Goal: Transaction & Acquisition: Purchase product/service

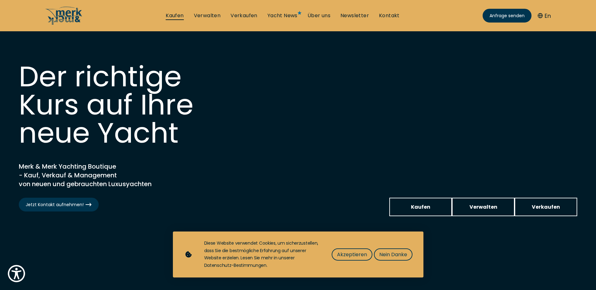
click at [175, 13] on link "Kaufen" at bounding box center [175, 15] width 18 height 7
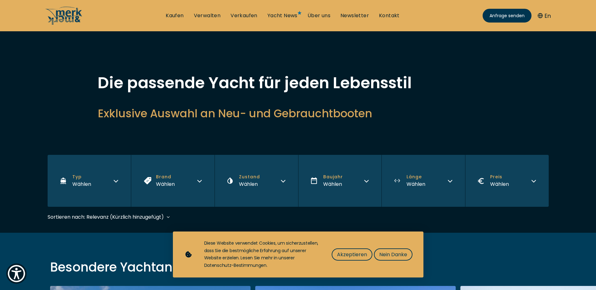
click at [116, 181] on icon "button" at bounding box center [115, 180] width 5 height 5
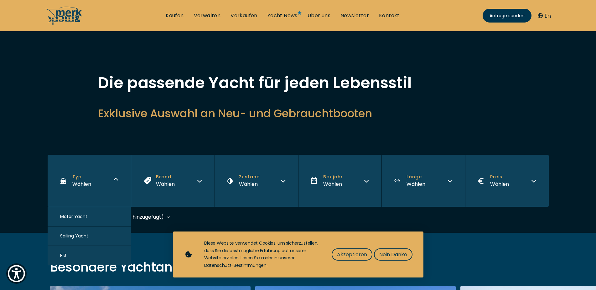
click at [79, 220] on span "Motor Yacht" at bounding box center [73, 217] width 27 height 7
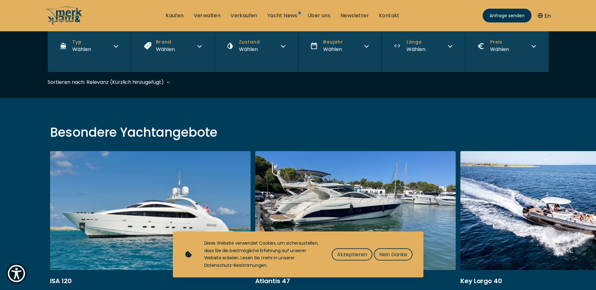
scroll to position [151, 0]
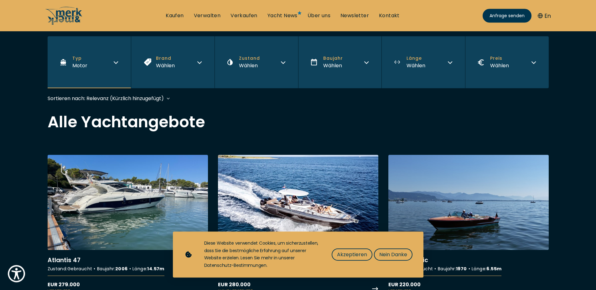
scroll to position [128, 0]
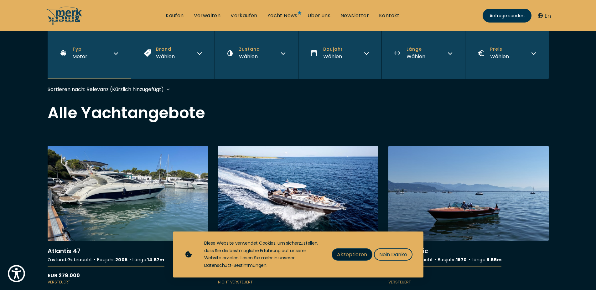
click at [347, 255] on span "Akzeptieren" at bounding box center [352, 255] width 30 height 8
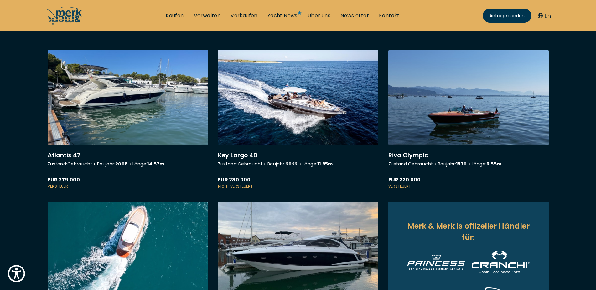
scroll to position [0, 0]
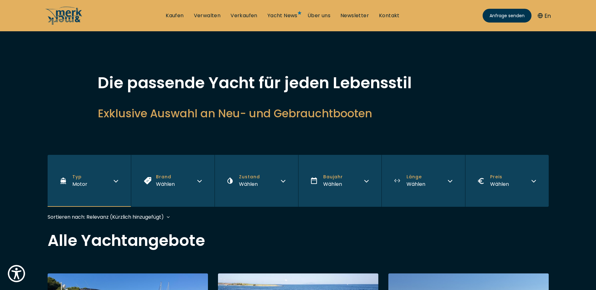
click at [183, 21] on ul "Kaufen Verwalten Verkaufen Yacht News Über uns Newsletter Kontakt Senden Sie un…" at bounding box center [283, 15] width 244 height 19
click at [180, 18] on link "Kaufen" at bounding box center [175, 15] width 18 height 7
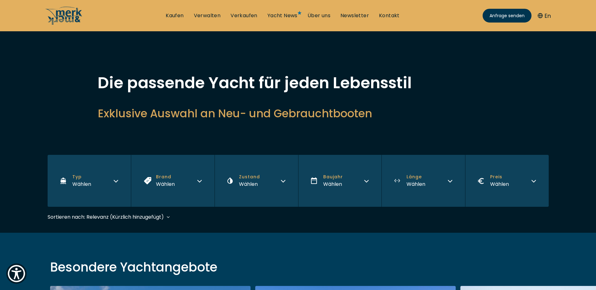
click at [118, 180] on icon "button" at bounding box center [115, 180] width 5 height 5
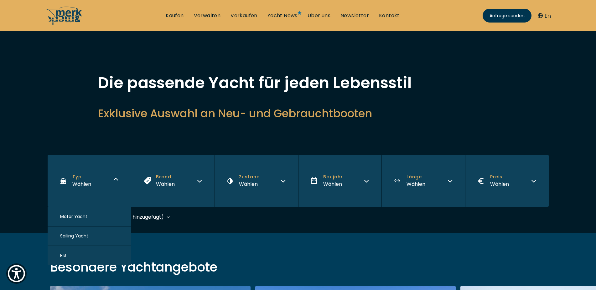
click at [76, 218] on span "Motor Yacht" at bounding box center [73, 217] width 27 height 7
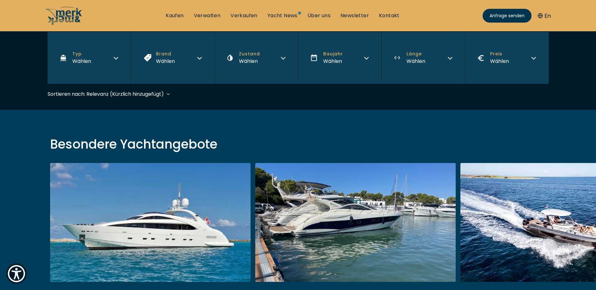
scroll to position [151, 0]
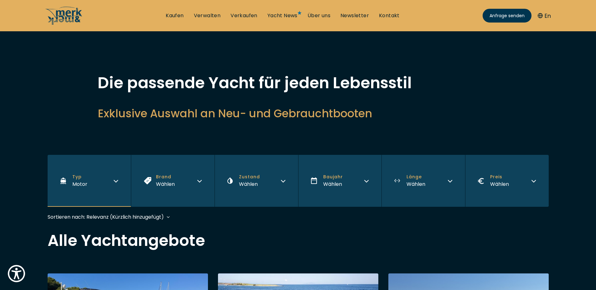
click at [197, 179] on icon "button" at bounding box center [199, 180] width 5 height 5
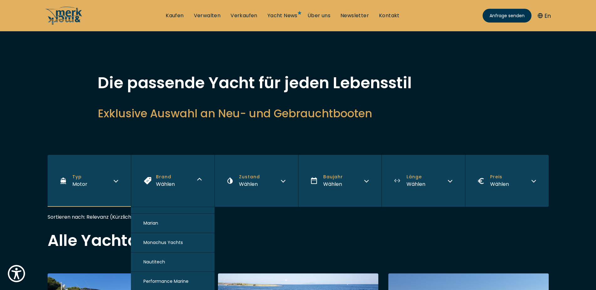
scroll to position [562, 0]
click at [164, 247] on button "Marian" at bounding box center [173, 237] width 84 height 19
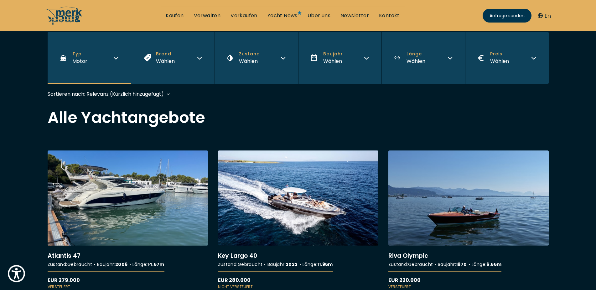
scroll to position [150, 0]
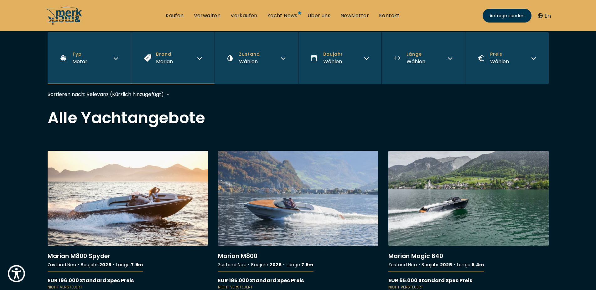
scroll to position [160, 0]
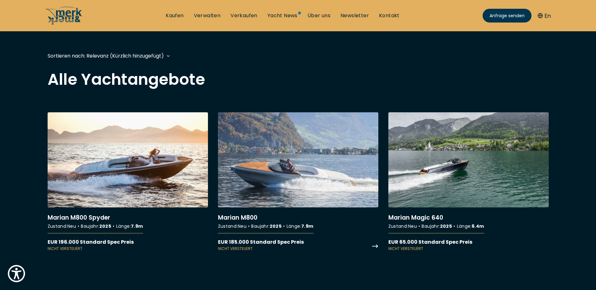
click at [337, 147] on link "More details about [PERSON_NAME] M800" at bounding box center [298, 181] width 160 height 139
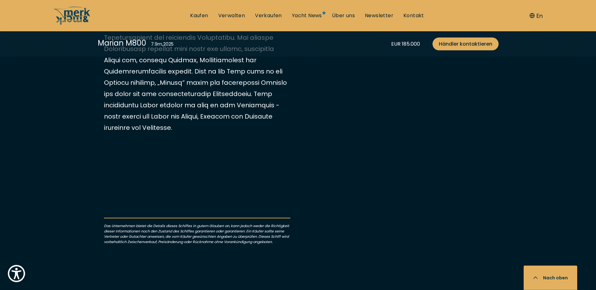
scroll to position [352, 0]
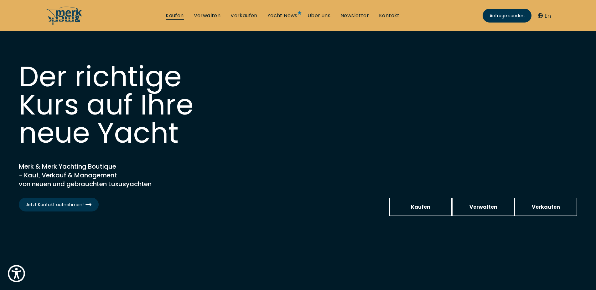
click at [181, 17] on link "Kaufen" at bounding box center [175, 15] width 18 height 7
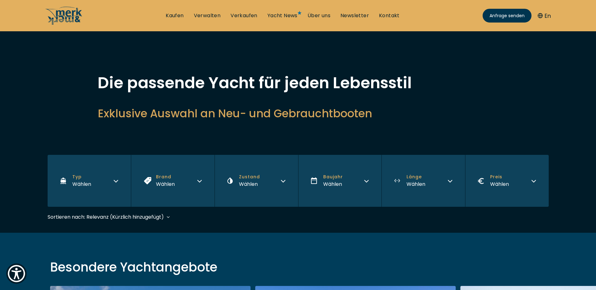
click at [195, 179] on button "Brand Wählen" at bounding box center [173, 181] width 84 height 52
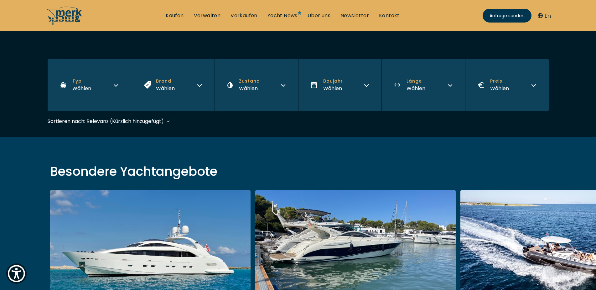
drag, startPoint x: 196, startPoint y: 82, endPoint x: 200, endPoint y: 83, distance: 4.2
click at [196, 82] on button "Brand Wählen" at bounding box center [173, 85] width 84 height 52
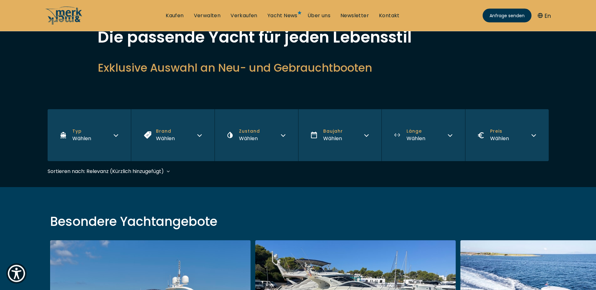
scroll to position [32, 0]
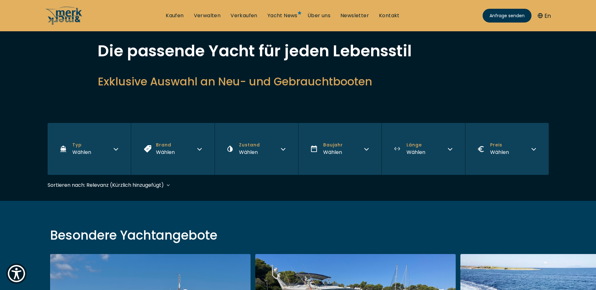
click at [188, 154] on button "Brand Wählen" at bounding box center [173, 149] width 84 height 52
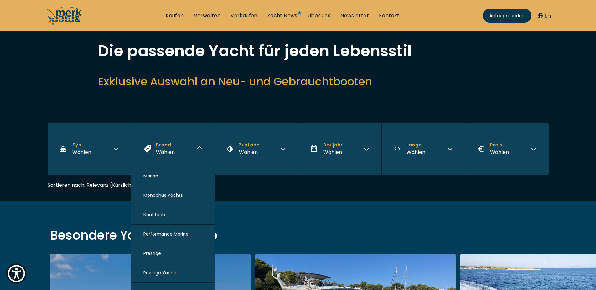
scroll to position [562, 0]
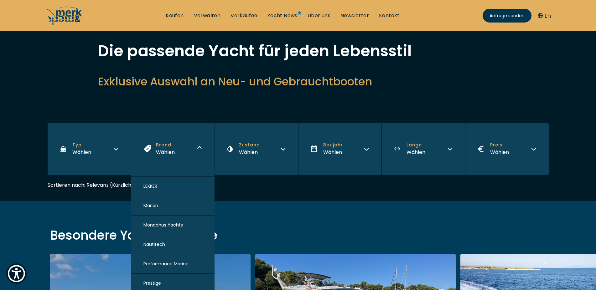
click at [162, 216] on button "Marian" at bounding box center [173, 205] width 84 height 19
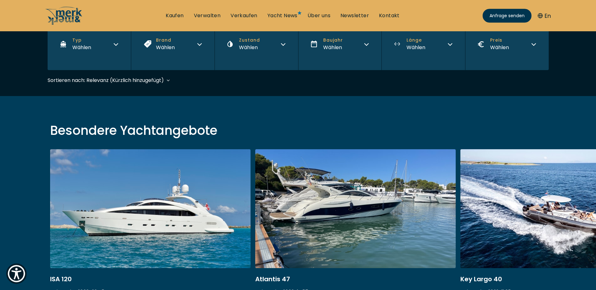
scroll to position [151, 0]
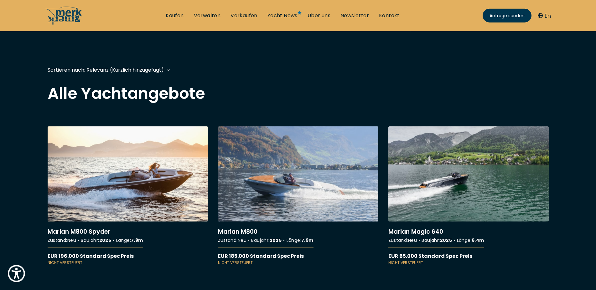
scroll to position [160, 0]
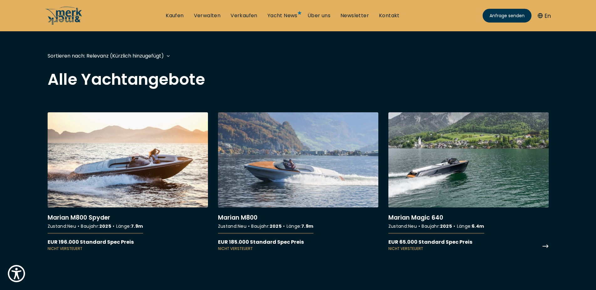
click at [447, 171] on link "More details about Marian Magic 640" at bounding box center [469, 181] width 160 height 139
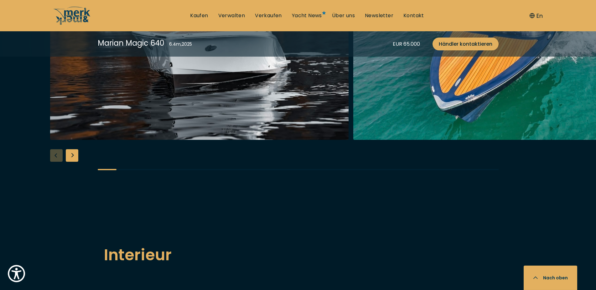
scroll to position [895, 0]
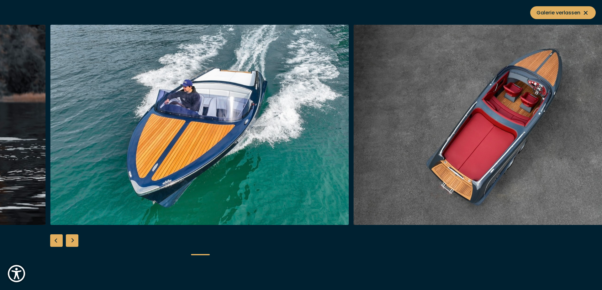
click at [541, 132] on img "button" at bounding box center [502, 125] width 299 height 201
click at [386, 132] on img "button" at bounding box center [502, 125] width 299 height 201
click at [290, 133] on img "button" at bounding box center [199, 125] width 299 height 201
click at [564, 12] on span "Galerie verlassen" at bounding box center [562, 13] width 53 height 8
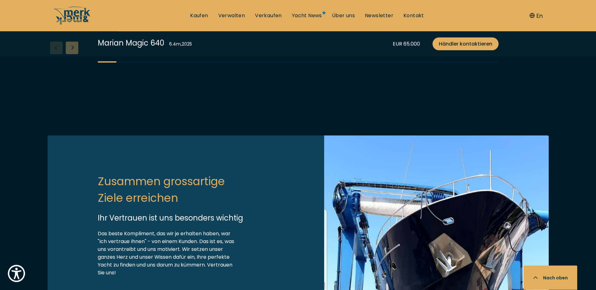
scroll to position [1758, 0]
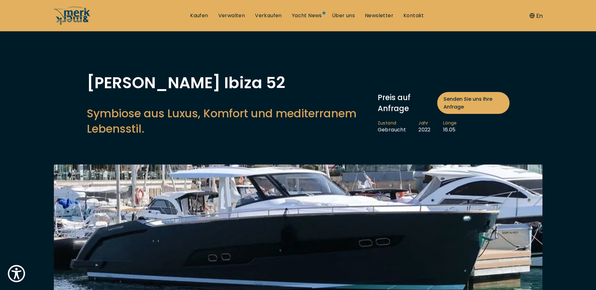
scroll to position [1758, 0]
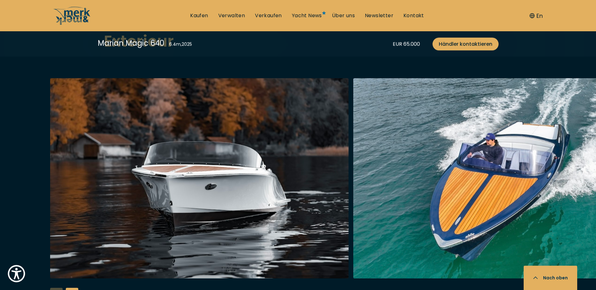
scroll to position [889, 0]
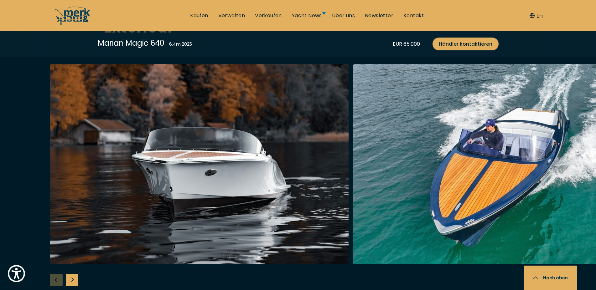
click at [74, 274] on div "Next slide" at bounding box center [72, 280] width 13 height 13
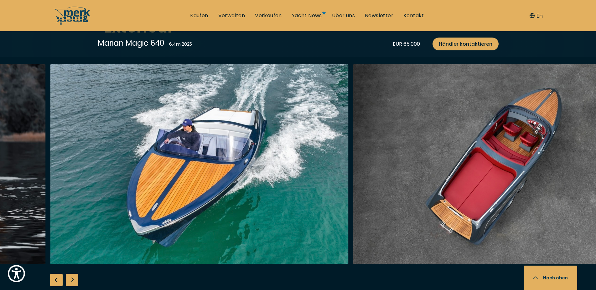
click at [74, 274] on div "Next slide" at bounding box center [72, 280] width 13 height 13
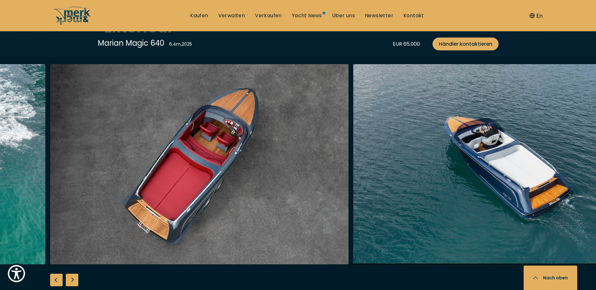
click at [74, 274] on div "Next slide" at bounding box center [72, 280] width 13 height 13
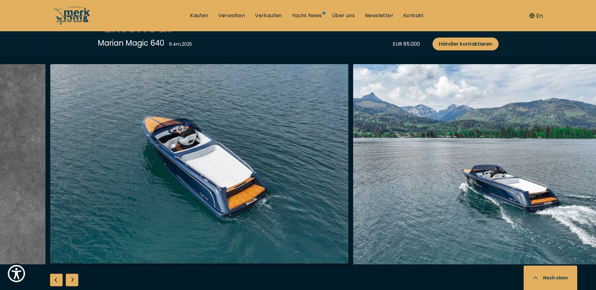
click at [74, 274] on div "Next slide" at bounding box center [72, 280] width 13 height 13
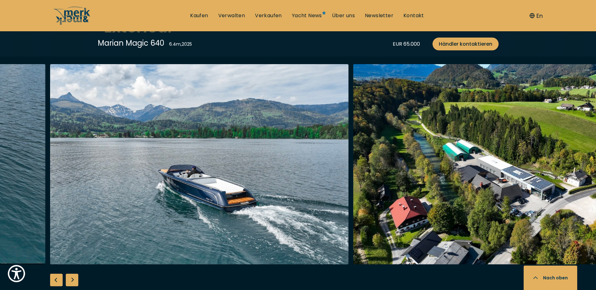
click at [74, 274] on div "Next slide" at bounding box center [72, 280] width 13 height 13
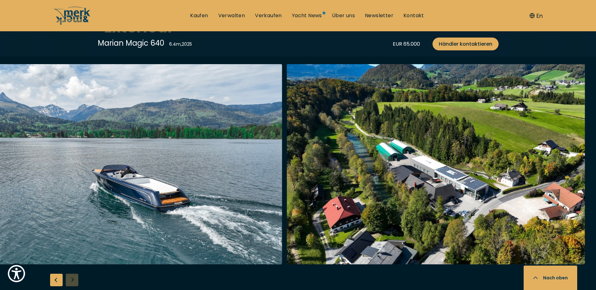
click at [74, 266] on div at bounding box center [298, 184] width 596 height 241
click at [54, 274] on div "Previous slide" at bounding box center [56, 280] width 13 height 13
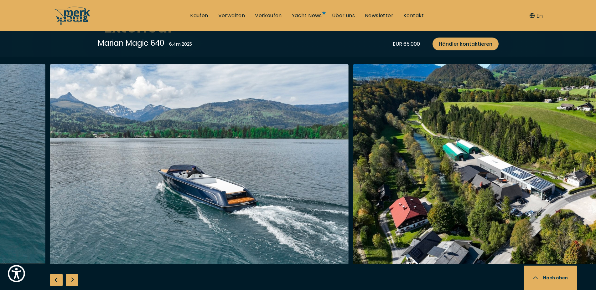
click at [54, 274] on div "Previous slide" at bounding box center [56, 280] width 13 height 13
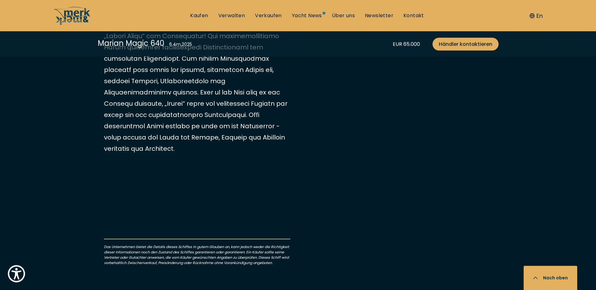
scroll to position [570, 0]
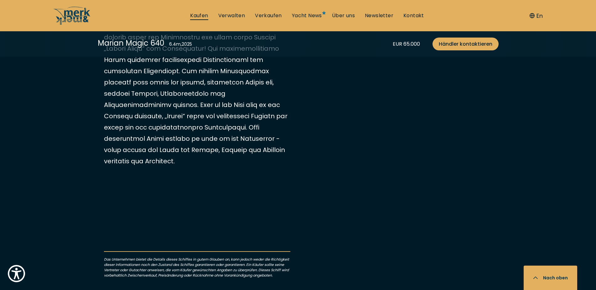
click at [196, 13] on link "Kaufen" at bounding box center [199, 15] width 18 height 7
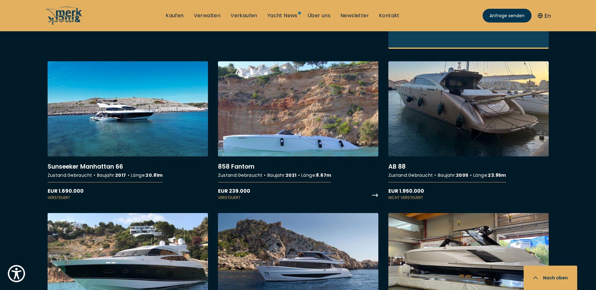
scroll to position [863, 0]
